Goal: Information Seeking & Learning: Understand process/instructions

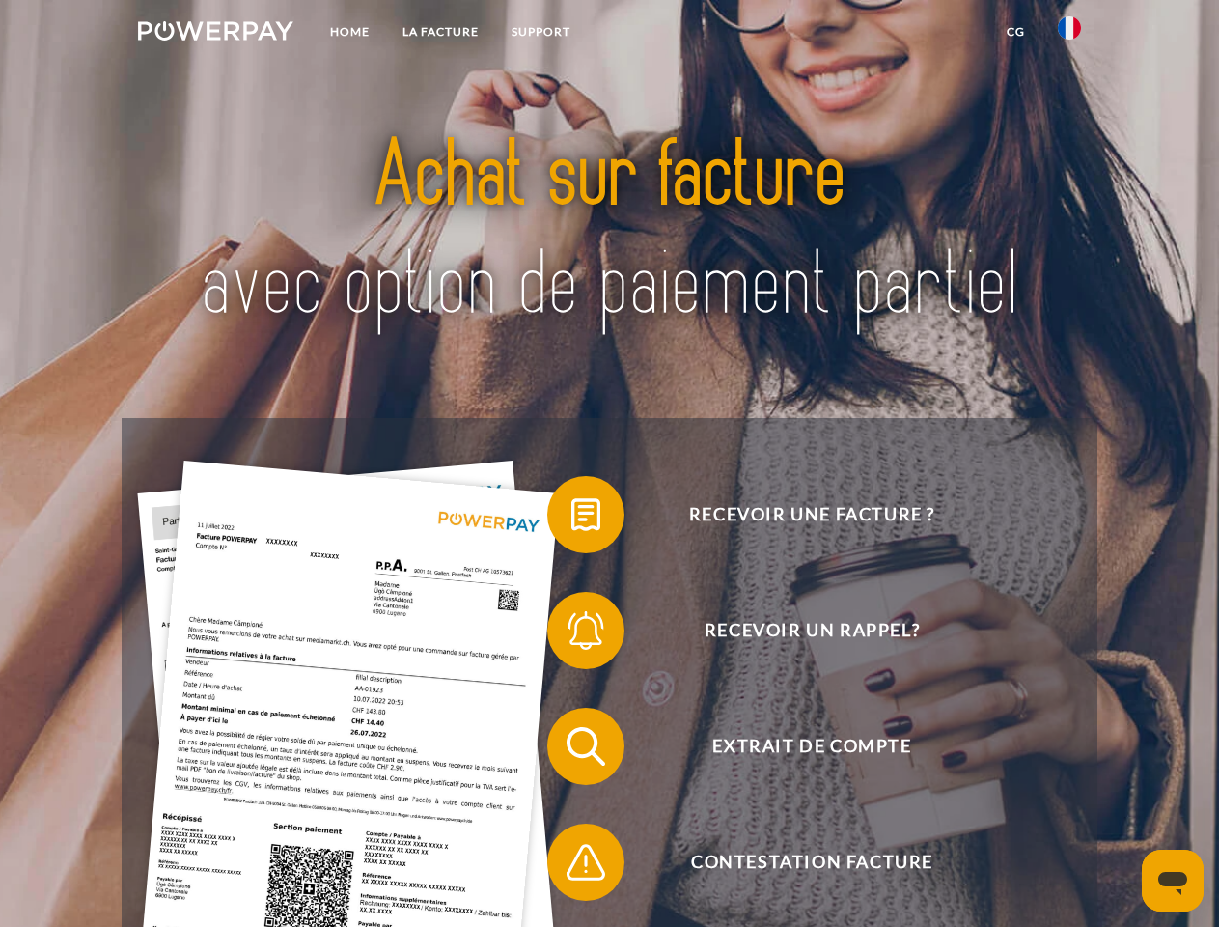
click at [215, 34] on img at bounding box center [215, 30] width 155 height 19
click at [1069, 34] on img at bounding box center [1069, 27] width 23 height 23
click at [1015, 32] on link "CG" at bounding box center [1015, 31] width 51 height 35
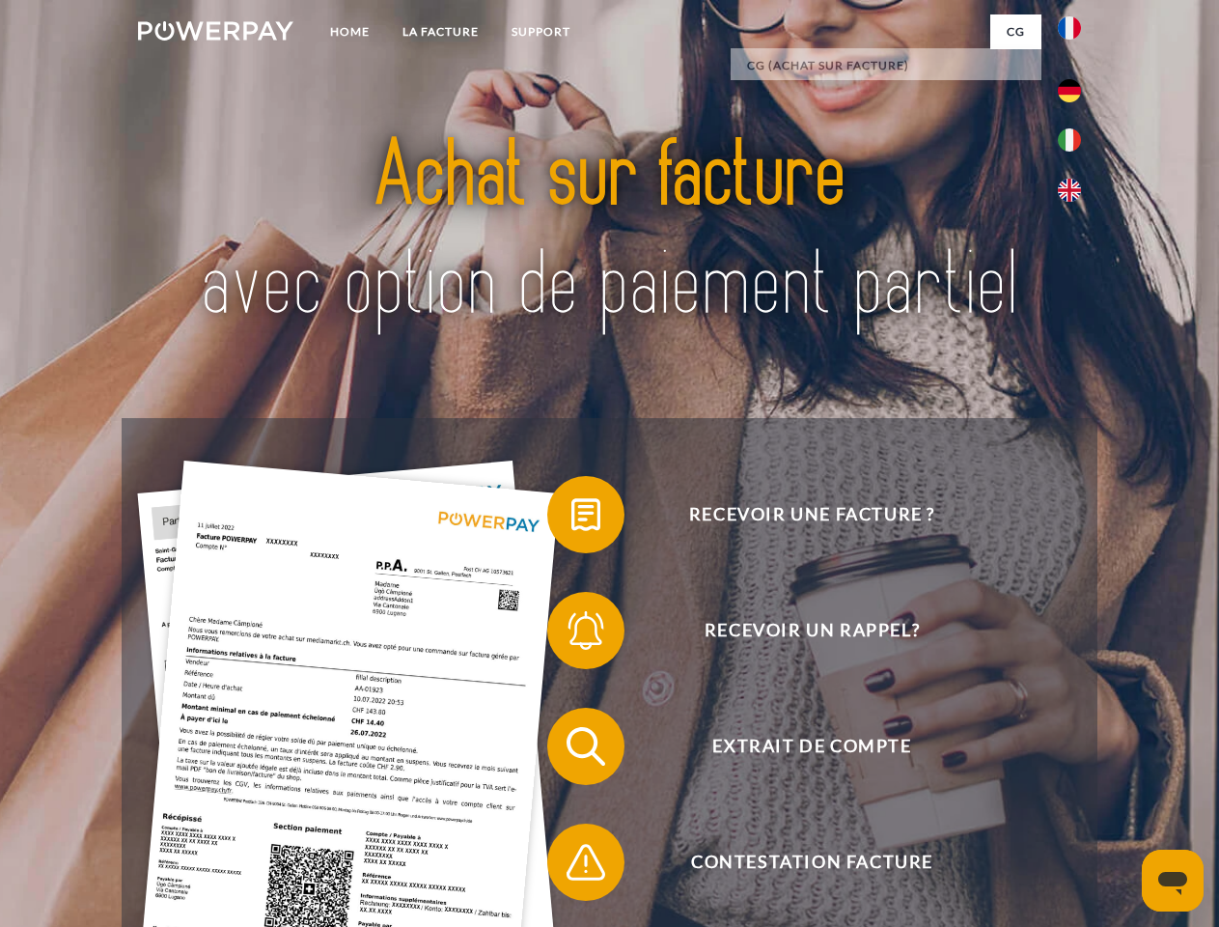
click at [571, 518] on span at bounding box center [557, 514] width 97 height 97
click at [571, 634] on span at bounding box center [557, 630] width 97 height 97
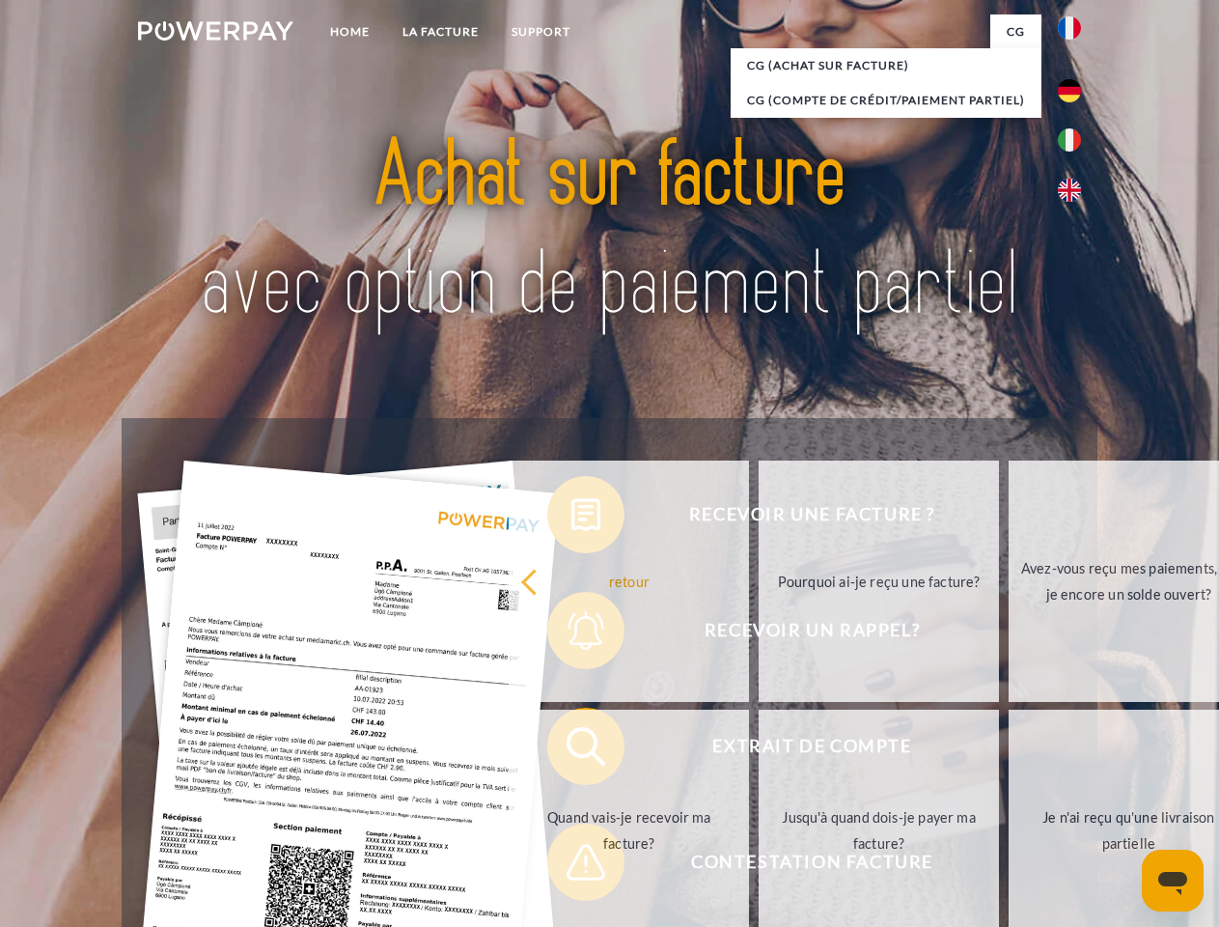
click at [759, 750] on link "Jusqu'à quand dois-je payer ma facture?" at bounding box center [879, 829] width 240 height 241
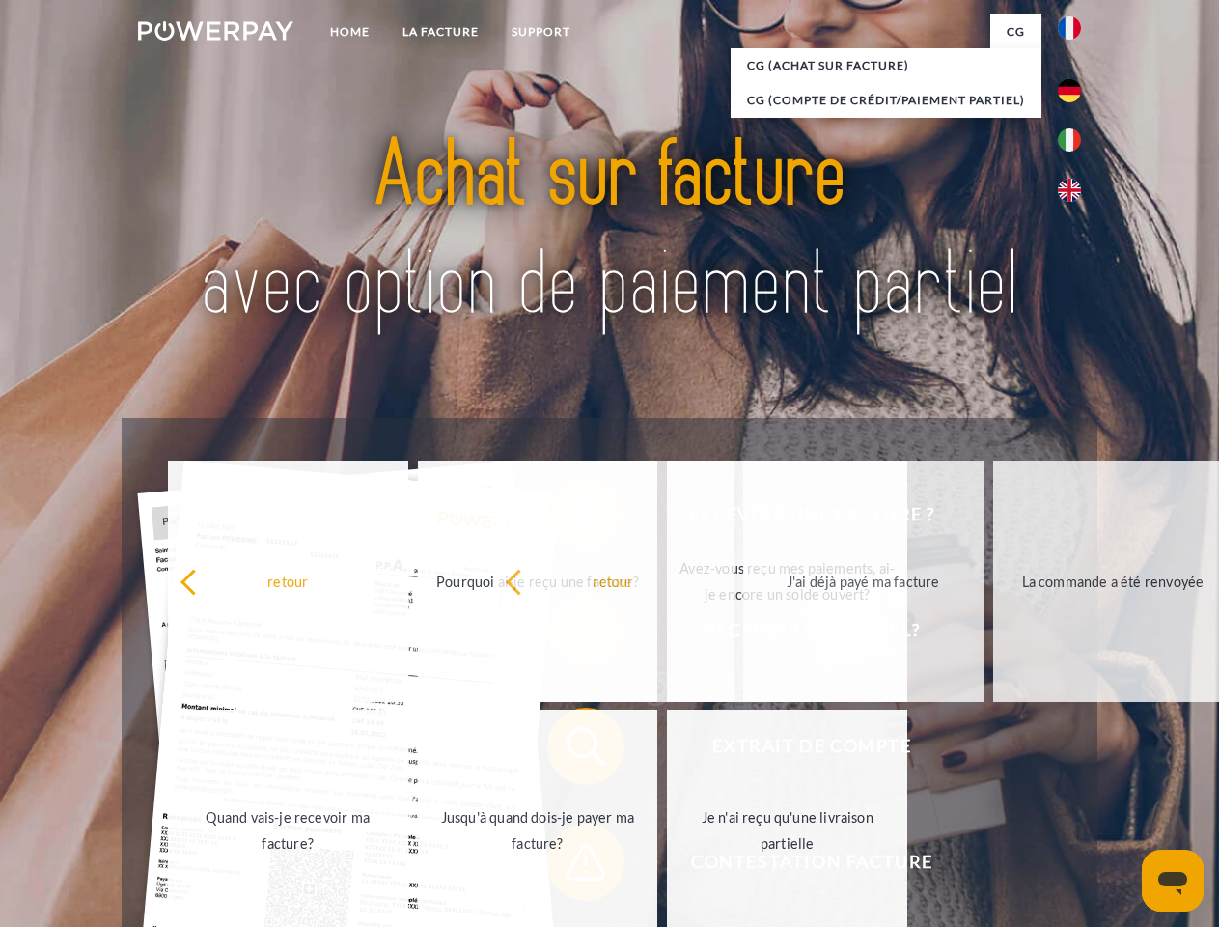
click at [571, 866] on span at bounding box center [557, 862] width 97 height 97
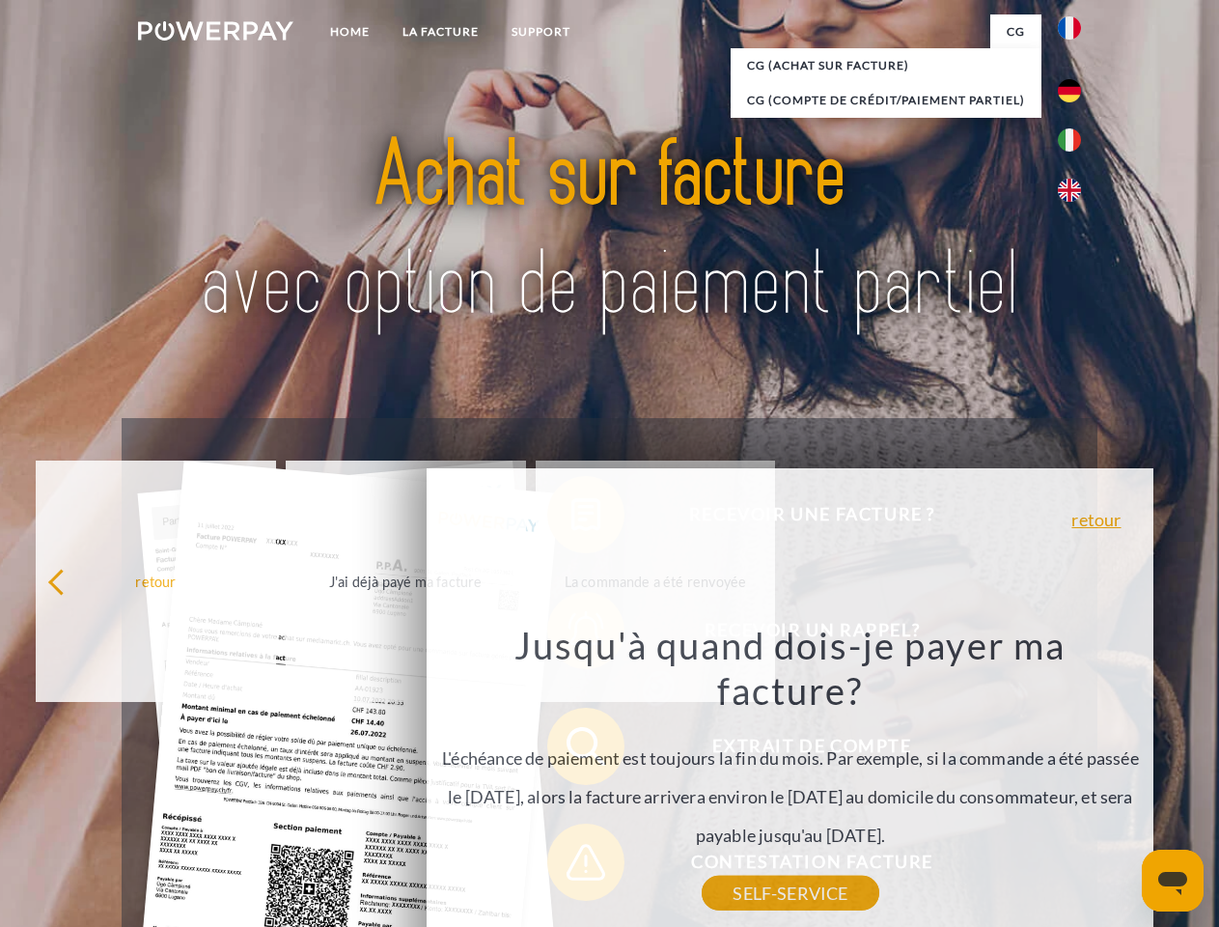
click at [1173, 880] on icon "Ouvrir la fenêtre de messagerie" at bounding box center [1172, 883] width 29 height 23
